Goal: Transaction & Acquisition: Purchase product/service

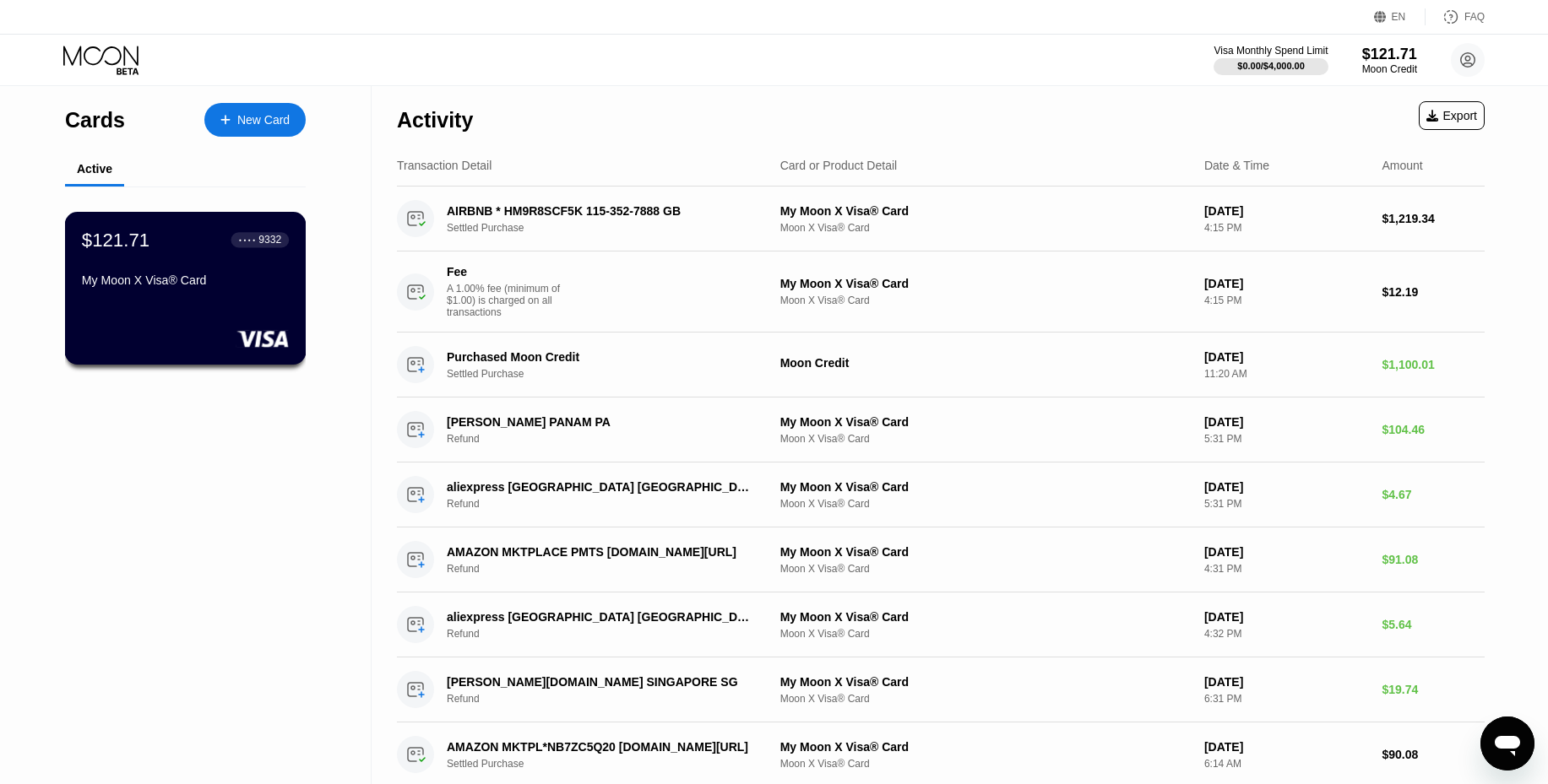
click at [216, 284] on div "My Moon X Visa® Card" at bounding box center [185, 280] width 207 height 13
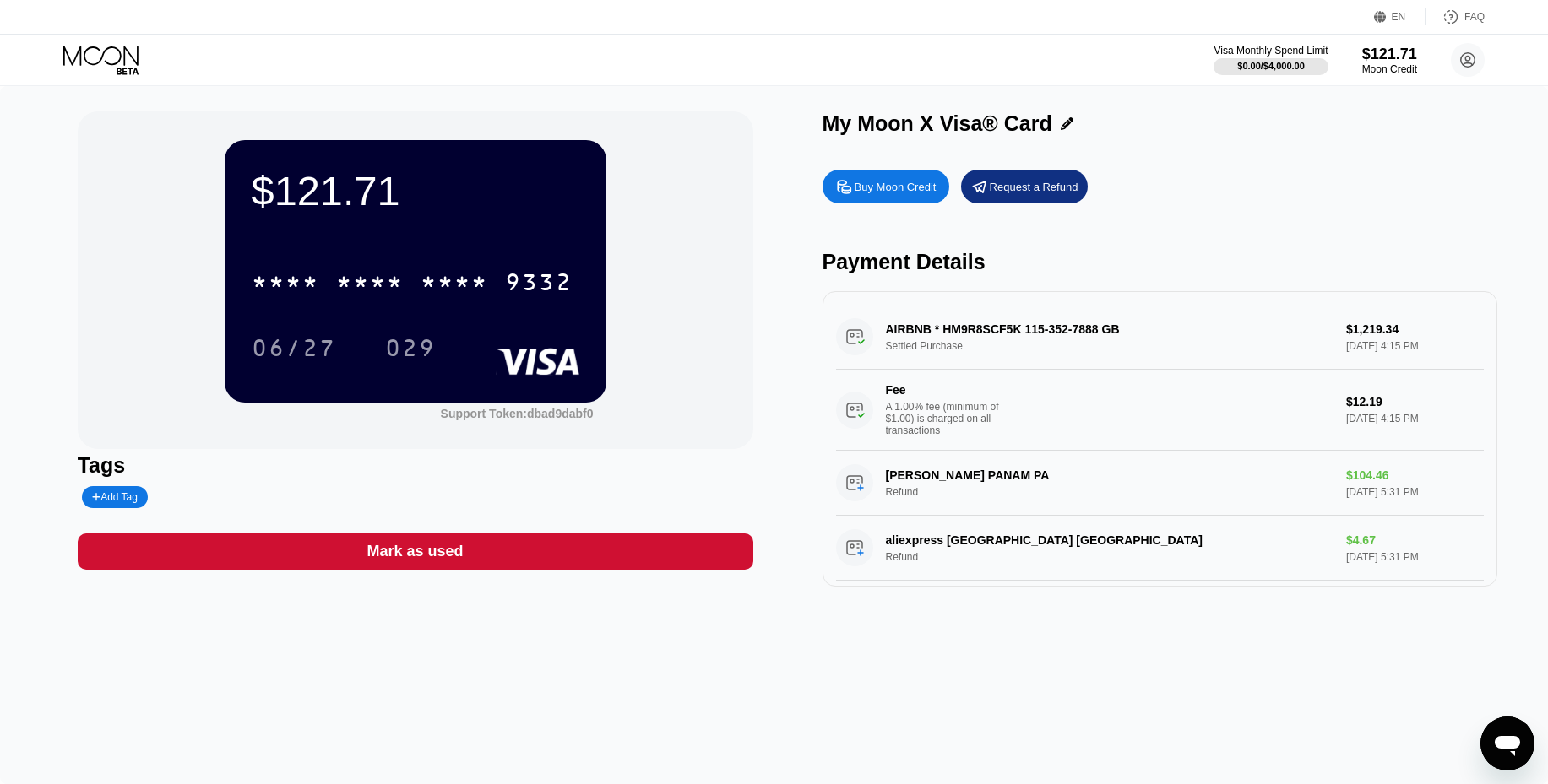
click at [912, 189] on div "Buy Moon Credit" at bounding box center [895, 187] width 82 height 14
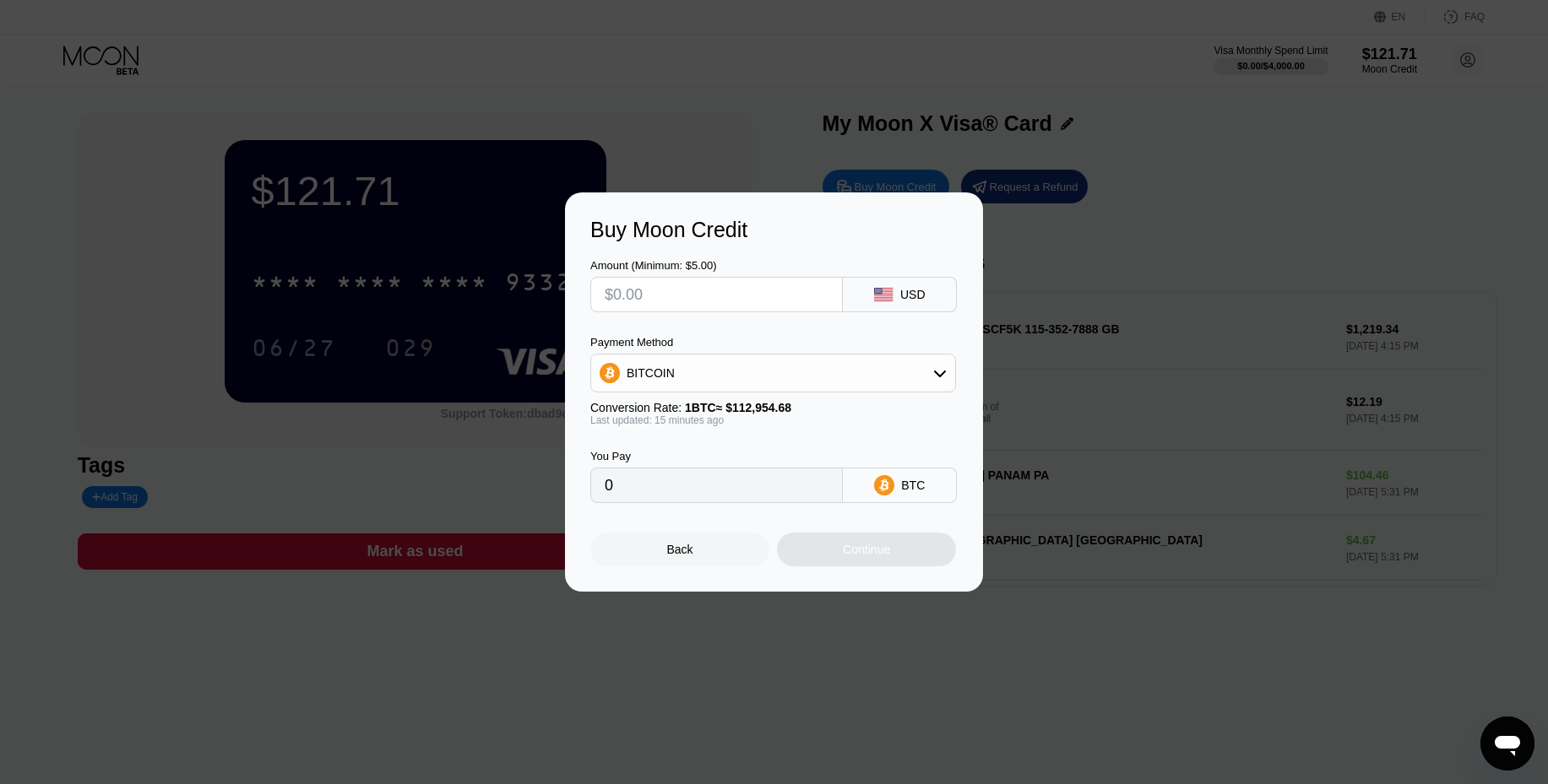
click at [930, 351] on div "Payment Method BITCOIN" at bounding box center [774, 364] width 366 height 57
click at [930, 364] on div "BITCOIN" at bounding box center [774, 373] width 364 height 34
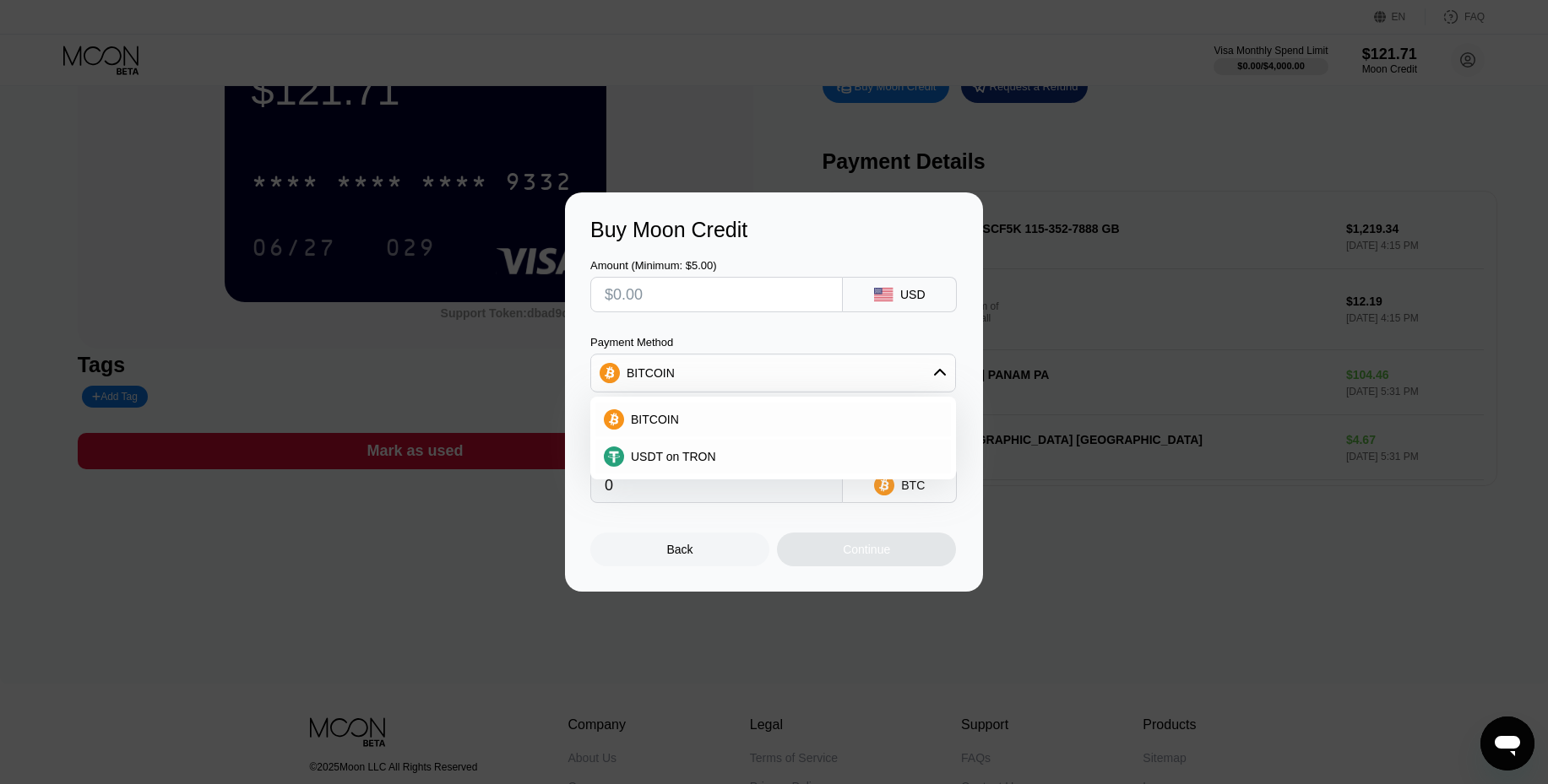
scroll to position [101, 0]
click at [714, 466] on div "USDT on TRON" at bounding box center [773, 457] width 355 height 34
type input "0.00"
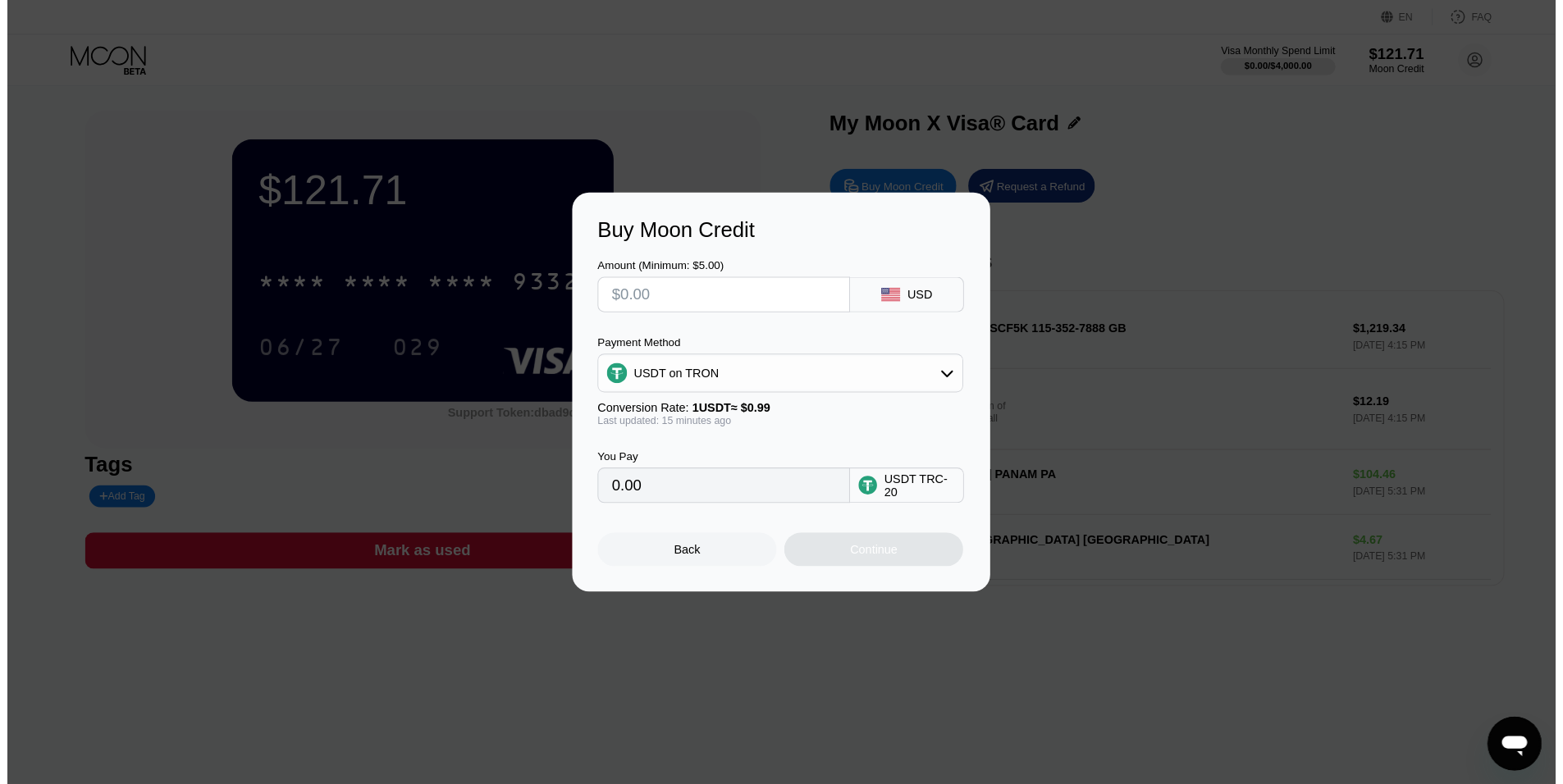
scroll to position [0, 0]
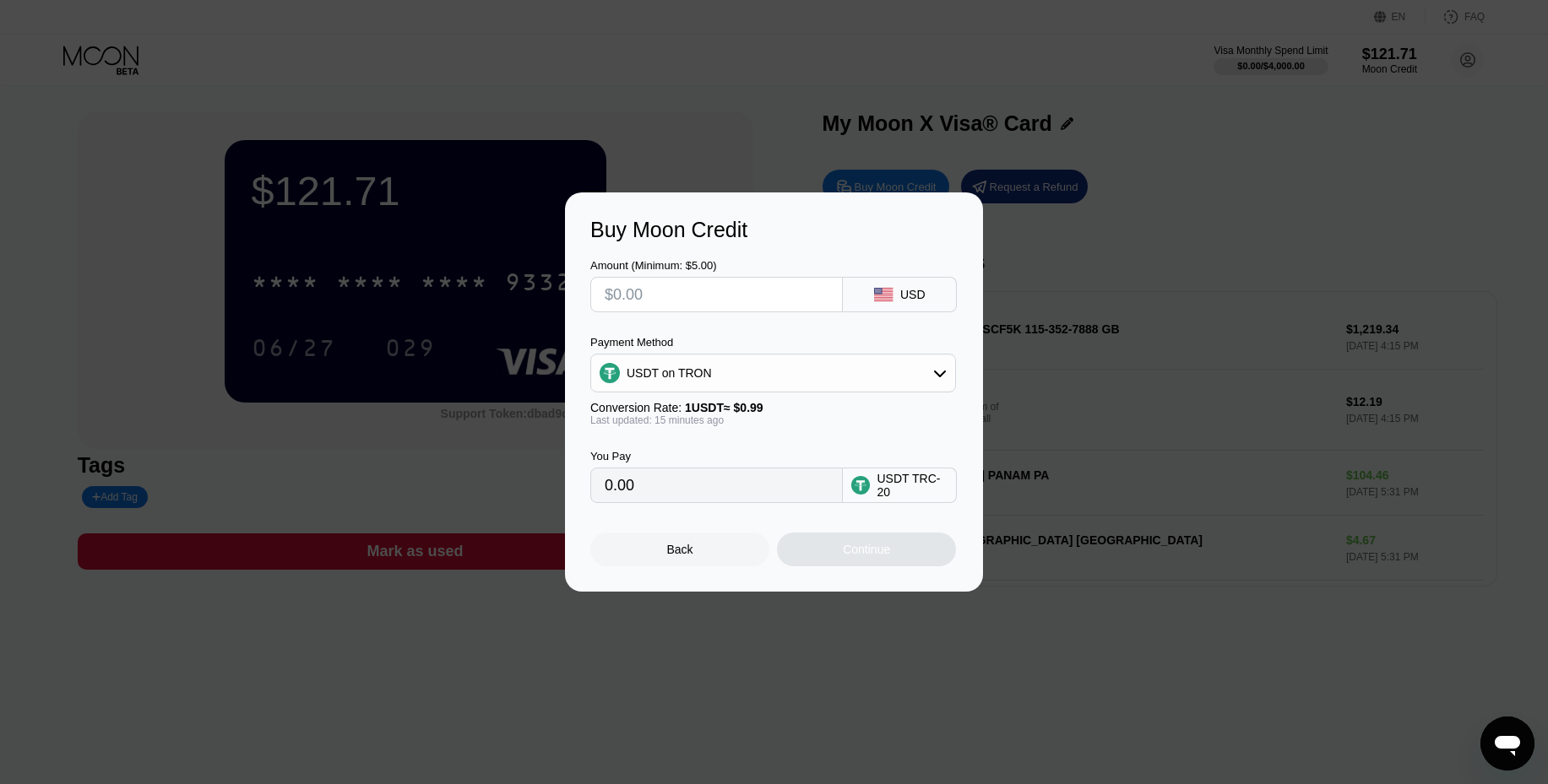
drag, startPoint x: 721, startPoint y: 295, endPoint x: 485, endPoint y: 298, distance: 236.0
click at [485, 298] on div "Buy Moon Credit Amount (Minimum: $5.00) USD Payment Method USDT on TRON Convers…" at bounding box center [774, 392] width 1548 height 400
type input "$1"
type input "1.01"
type input "$10"
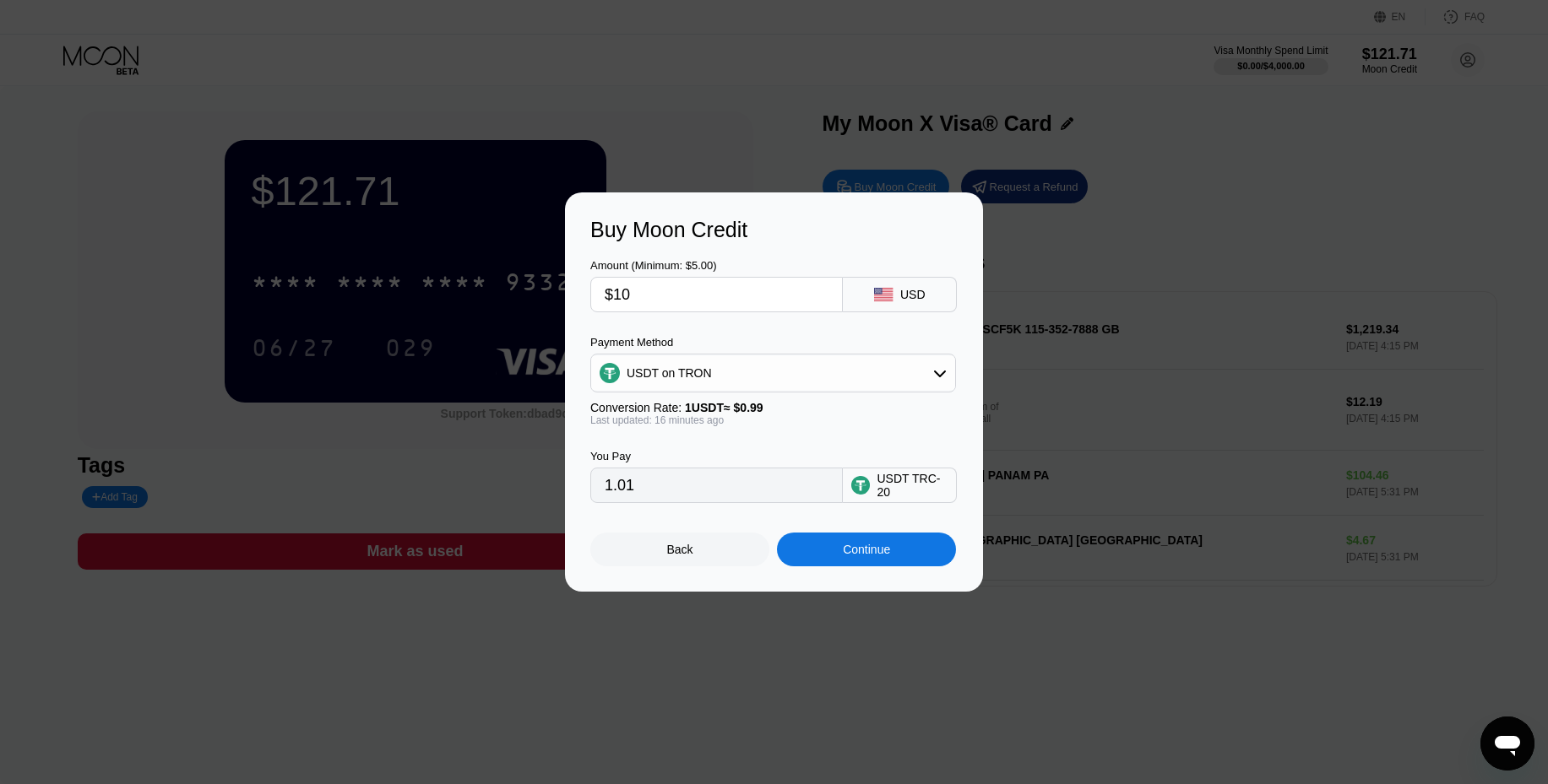
type input "10.10"
type input "$100"
type input "101.01"
type input "$1000"
type input "1010.10"
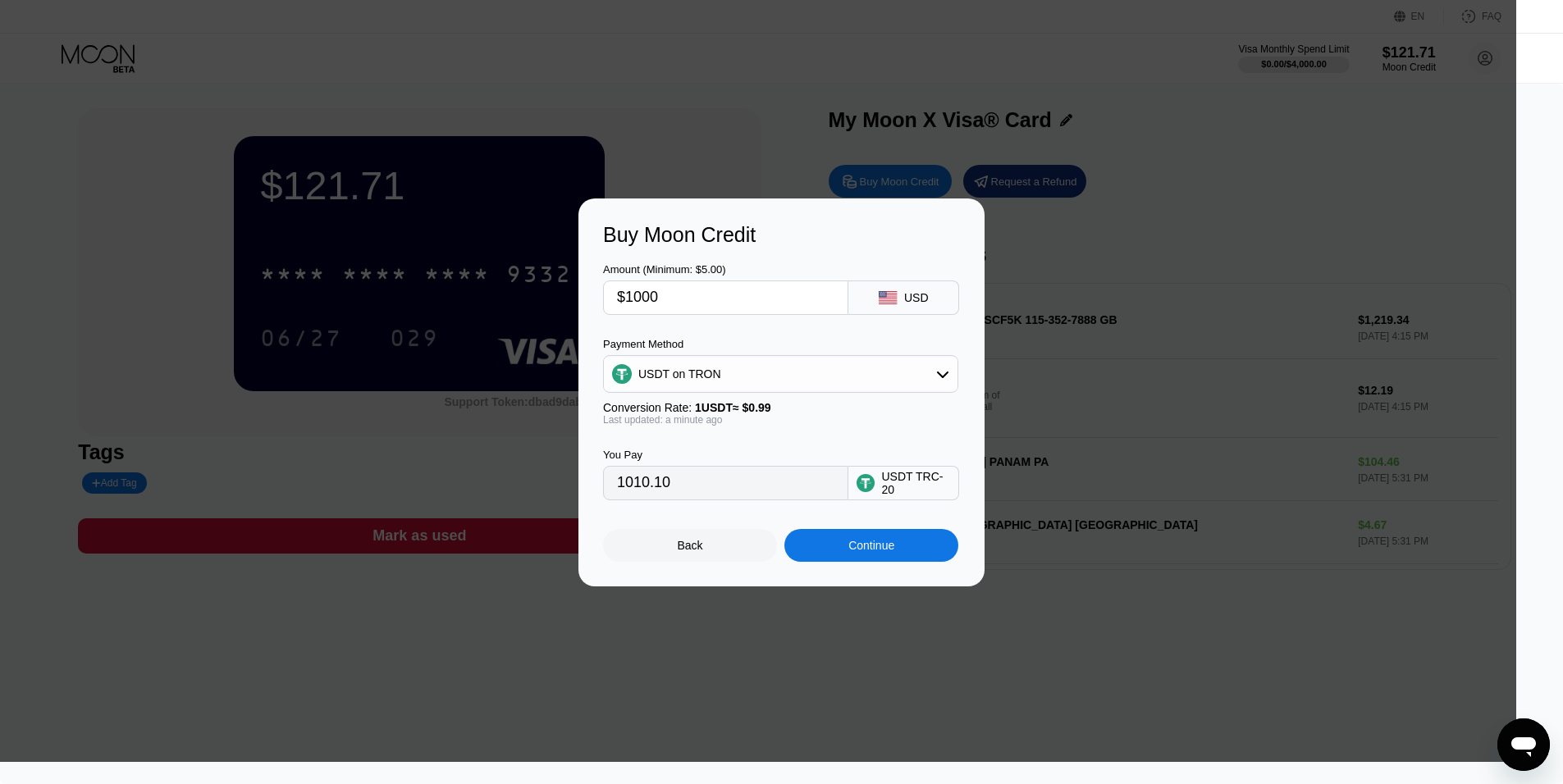
drag, startPoint x: 683, startPoint y: 298, endPoint x: 586, endPoint y: 282, distance: 98.3
click at [586, 282] on div "Buy Moon Credit Amount (Minimum: $5.00) $1000 USD Payment Method USDT on TRON C…" at bounding box center [782, 392] width 406 height 388
type input "$4"
type input "4.04"
type input "$45"
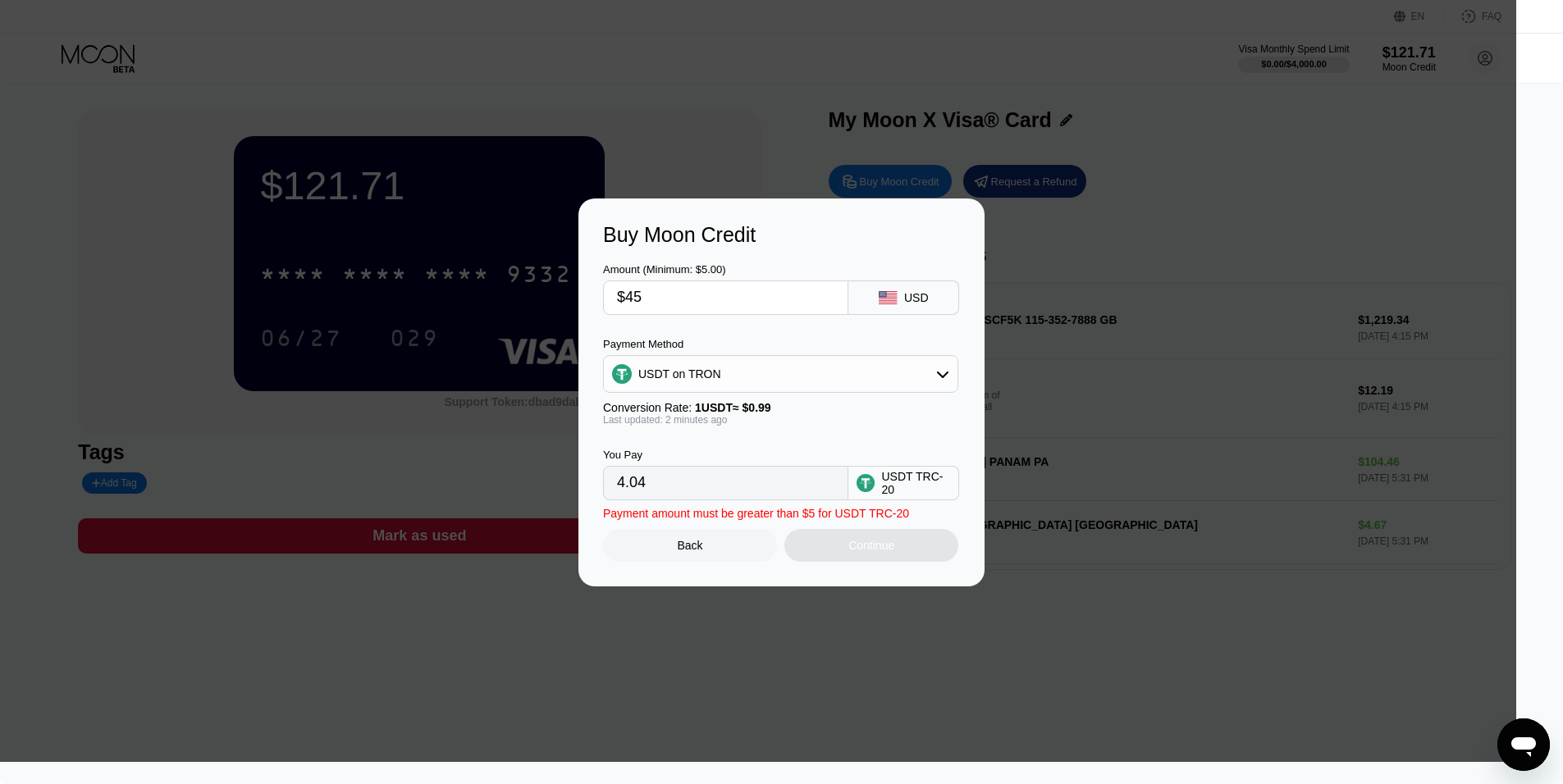
type input "45.45"
type input "$450"
type input "454.55"
type input "$450"
click at [897, 553] on div "Continue" at bounding box center [871, 544] width 174 height 33
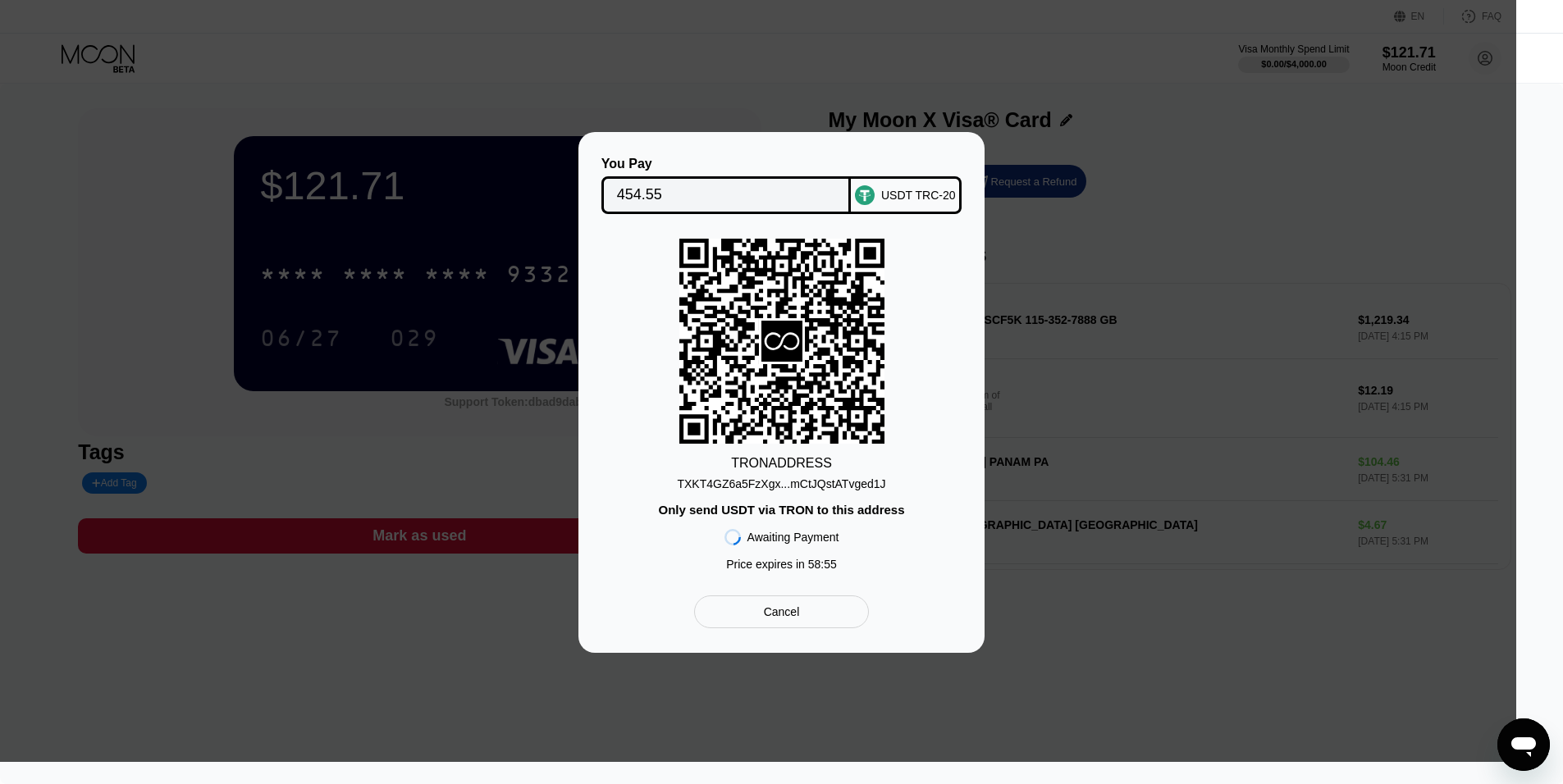
click at [828, 487] on div "TXKT4GZ6a5FzXgx...mCtJQstATvged1J" at bounding box center [781, 484] width 209 height 13
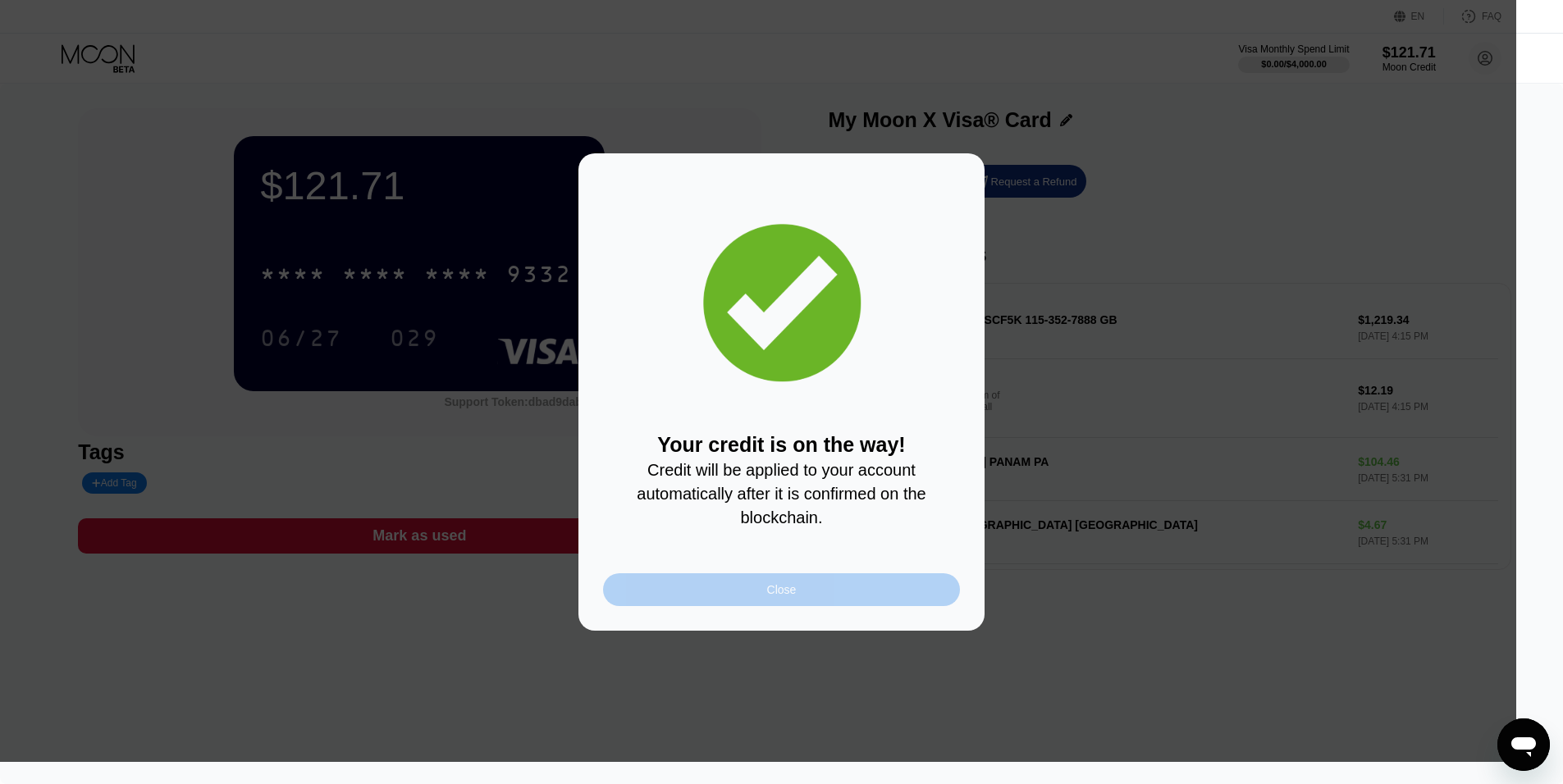
click at [835, 592] on div "Close" at bounding box center [781, 589] width 357 height 33
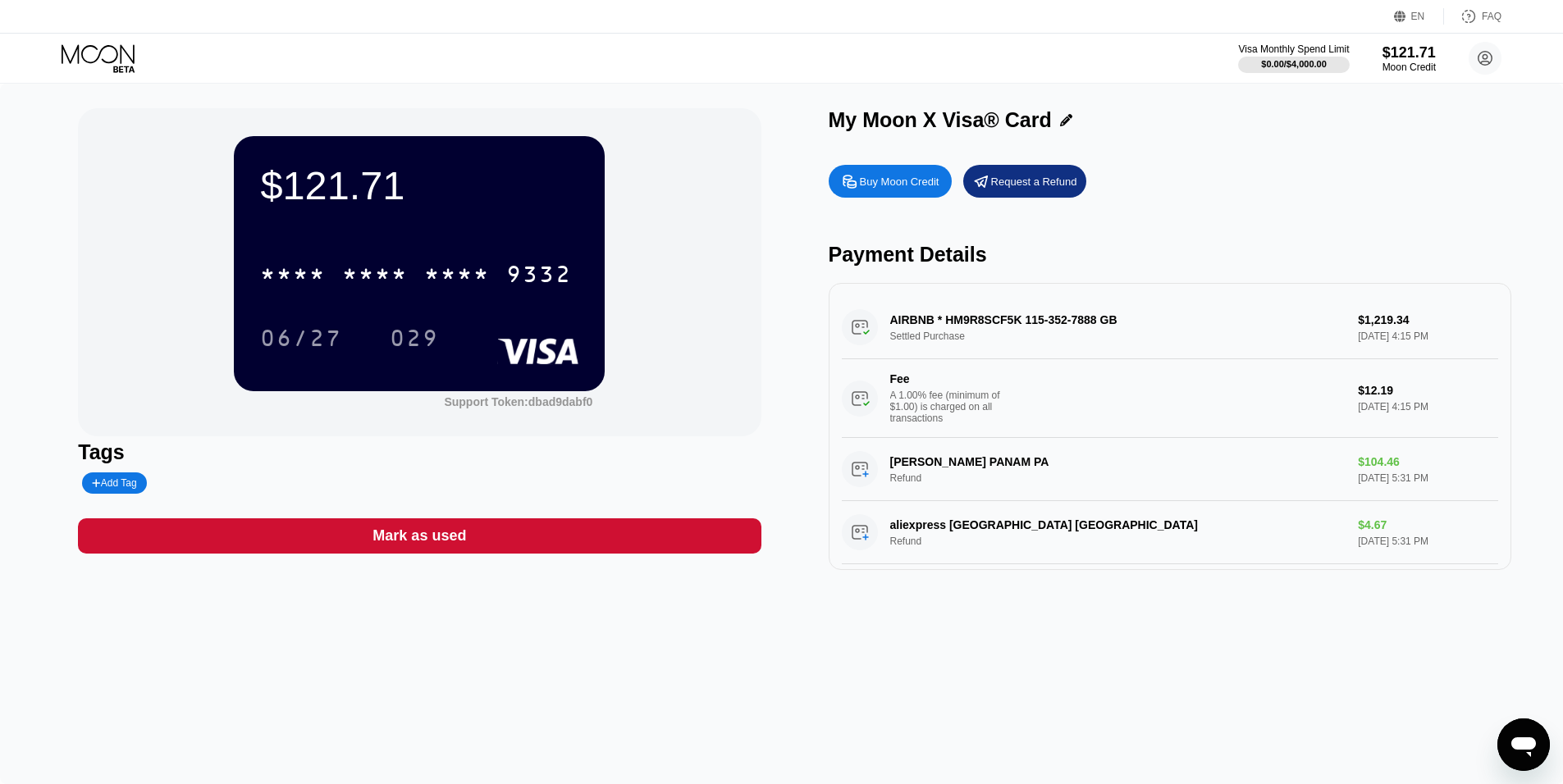
click at [944, 662] on div "$121.71 * * * * * * * * * * * * 9332 06/27 029 Support Token: dbad9dabf0 Tags A…" at bounding box center [782, 433] width 1563 height 701
click at [1563, 506] on html "EN Language Select an item Save FAQ Visa Monthly Spend Limit $0.00 / $4,000.00 …" at bounding box center [782, 392] width 1563 height 784
click at [877, 681] on div "$571.72 * * * * * * * * * * * * 9332 06/27 029 Support Token: dbad9dabf0 Tags A…" at bounding box center [782, 433] width 1563 height 701
